Goal: Task Accomplishment & Management: Manage account settings

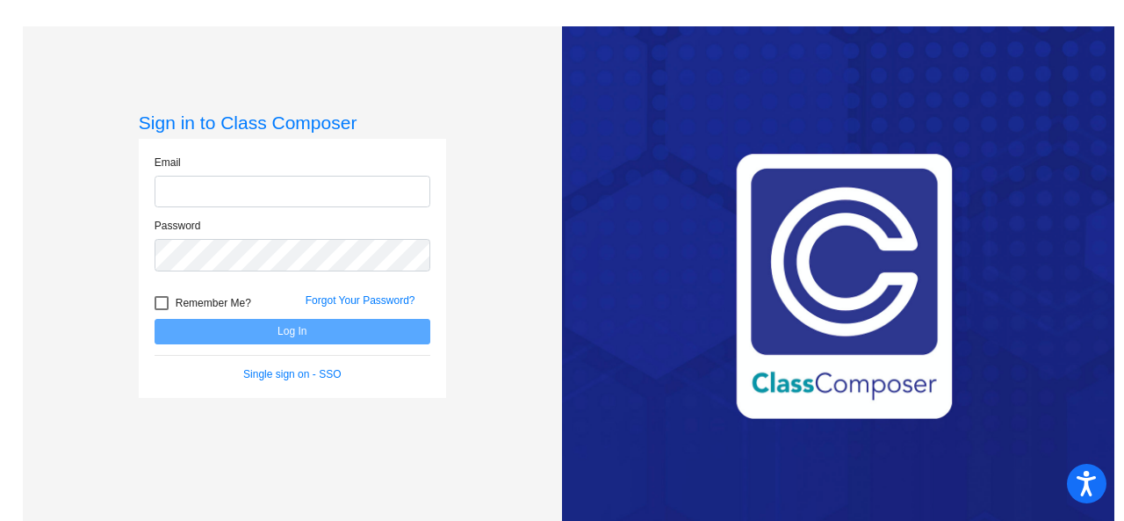
type input "[EMAIL_ADDRESS][PERSON_NAME][DOMAIN_NAME]"
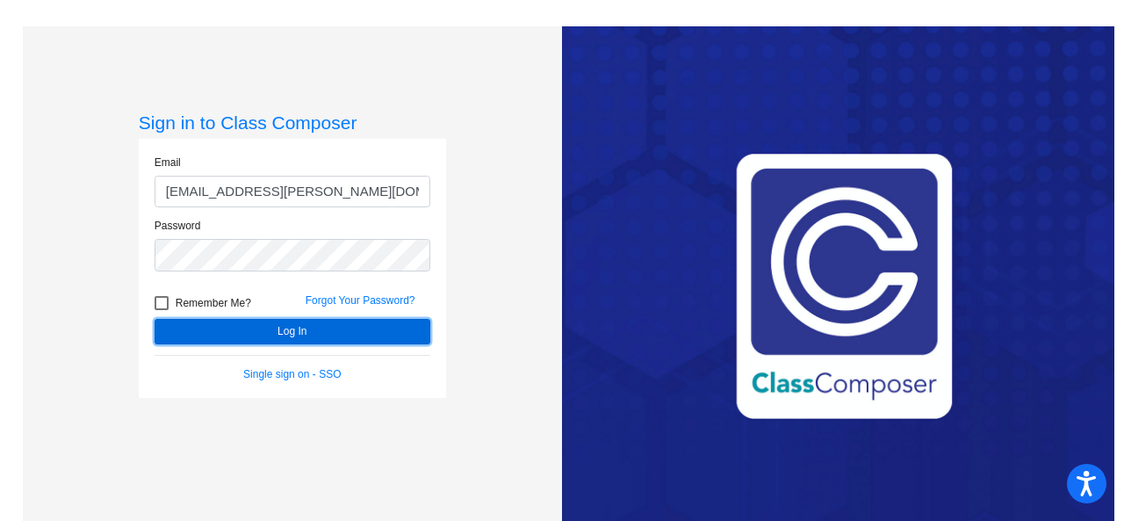
click at [228, 329] on button "Log In" at bounding box center [292, 331] width 276 height 25
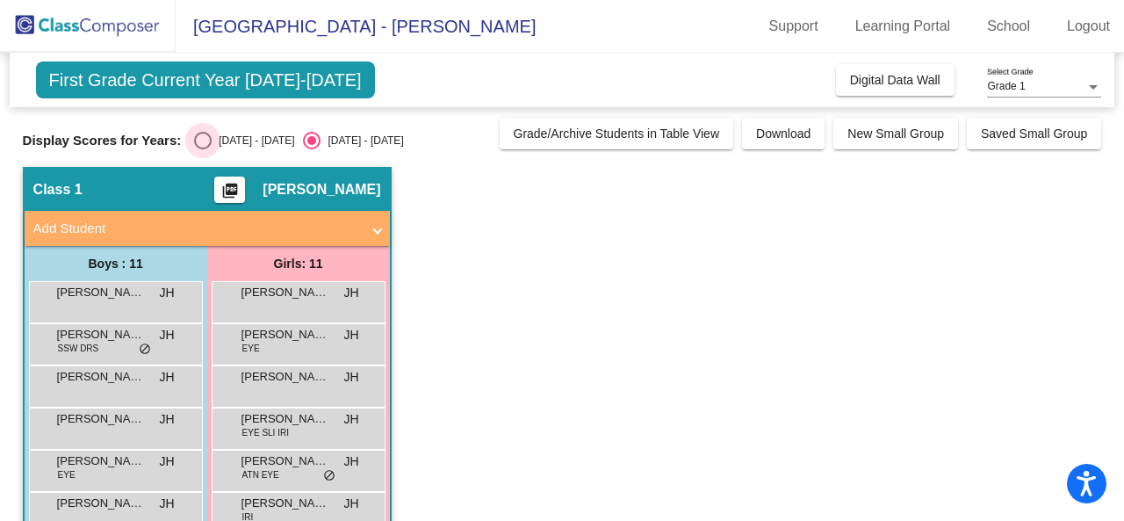
click at [203, 140] on div "Select an option" at bounding box center [203, 140] width 0 height 0
click at [202, 149] on input "[DATE] - [DATE]" at bounding box center [202, 149] width 1 height 1
radio input "true"
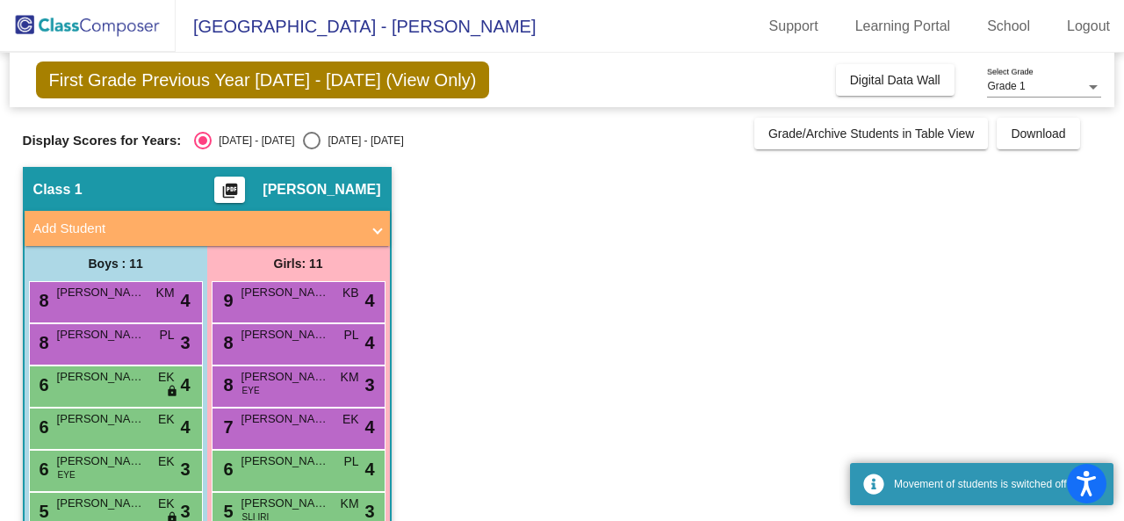
click at [311, 149] on input "[DATE] - [DATE]" at bounding box center [311, 149] width 1 height 1
radio input "true"
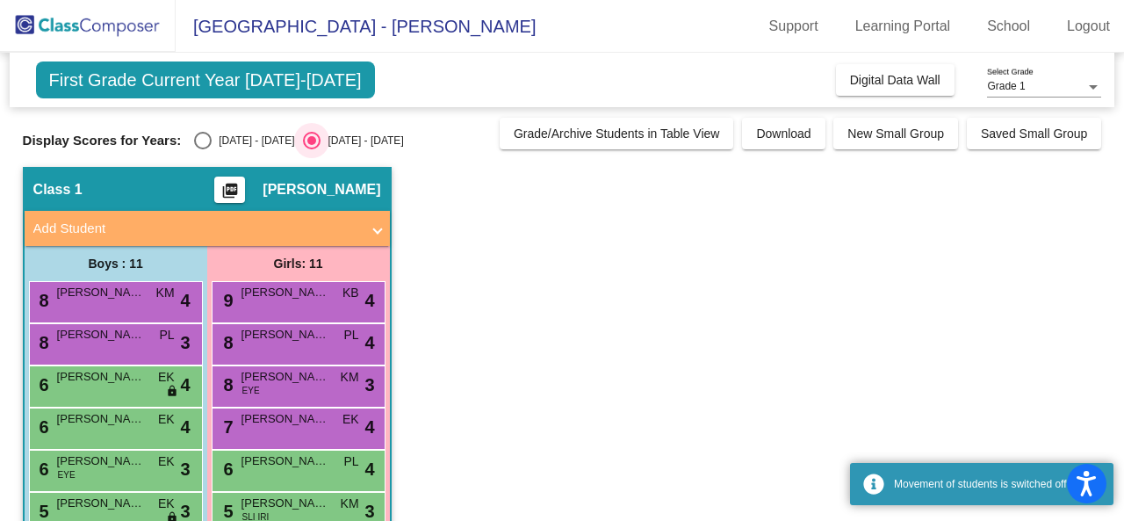
click at [202, 149] on input "[DATE] - [DATE]" at bounding box center [202, 149] width 1 height 1
radio input "true"
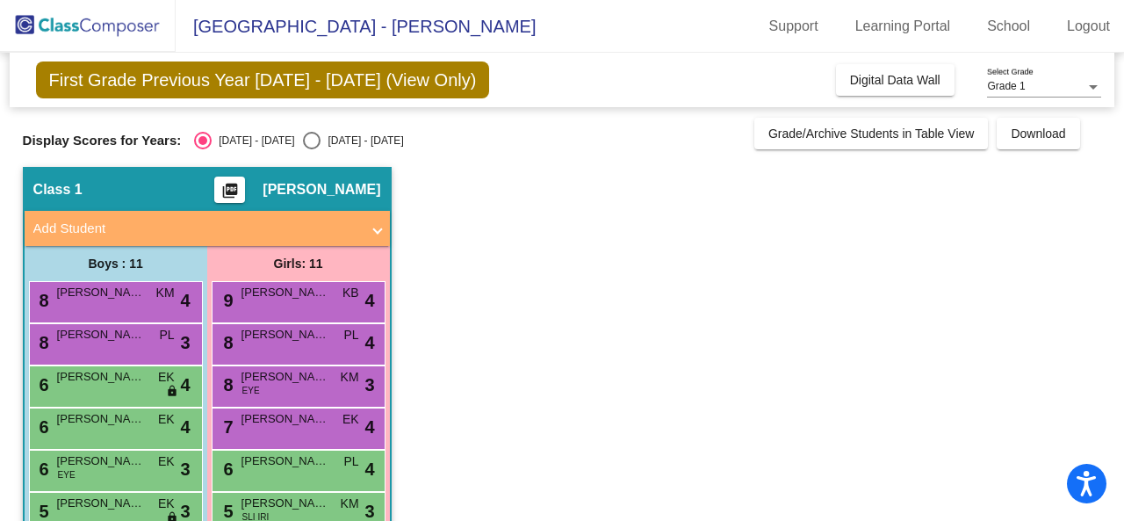
click at [311, 149] on input "[DATE] - [DATE]" at bounding box center [311, 149] width 1 height 1
radio input "true"
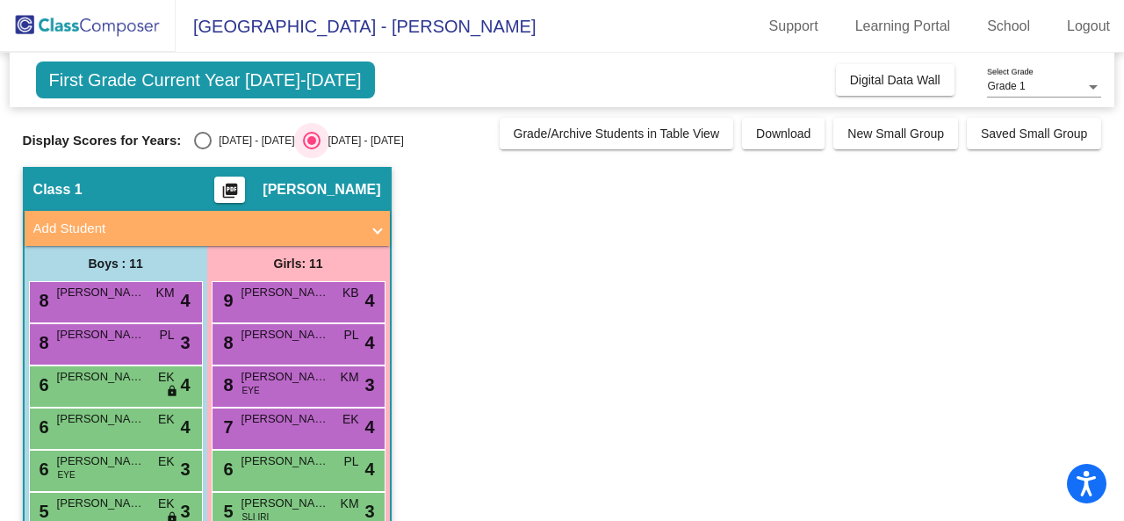
click at [202, 149] on input "[DATE] - [DATE]" at bounding box center [202, 149] width 1 height 1
radio input "true"
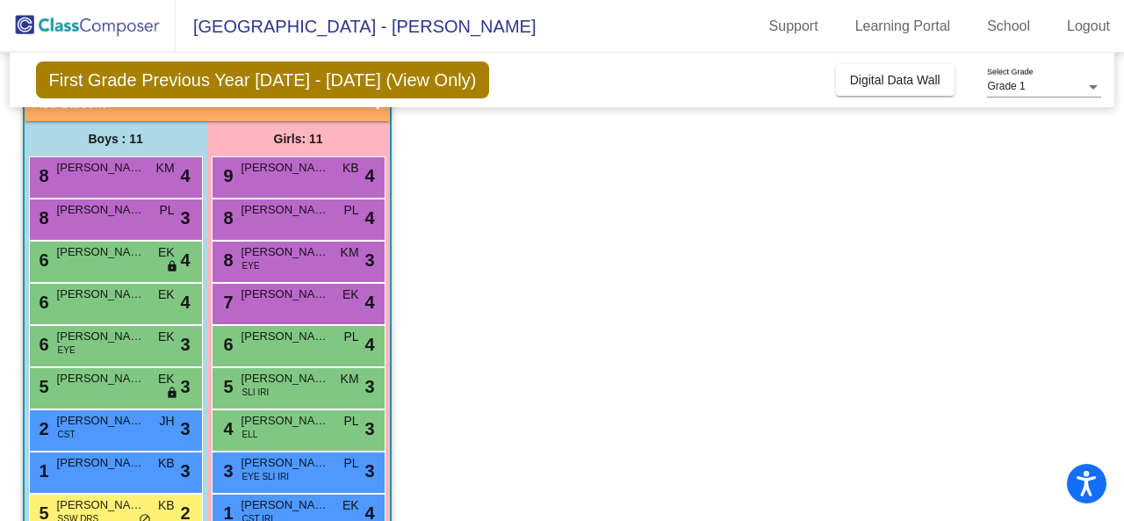
scroll to position [119, 0]
